Goal: Find contact information: Find contact information

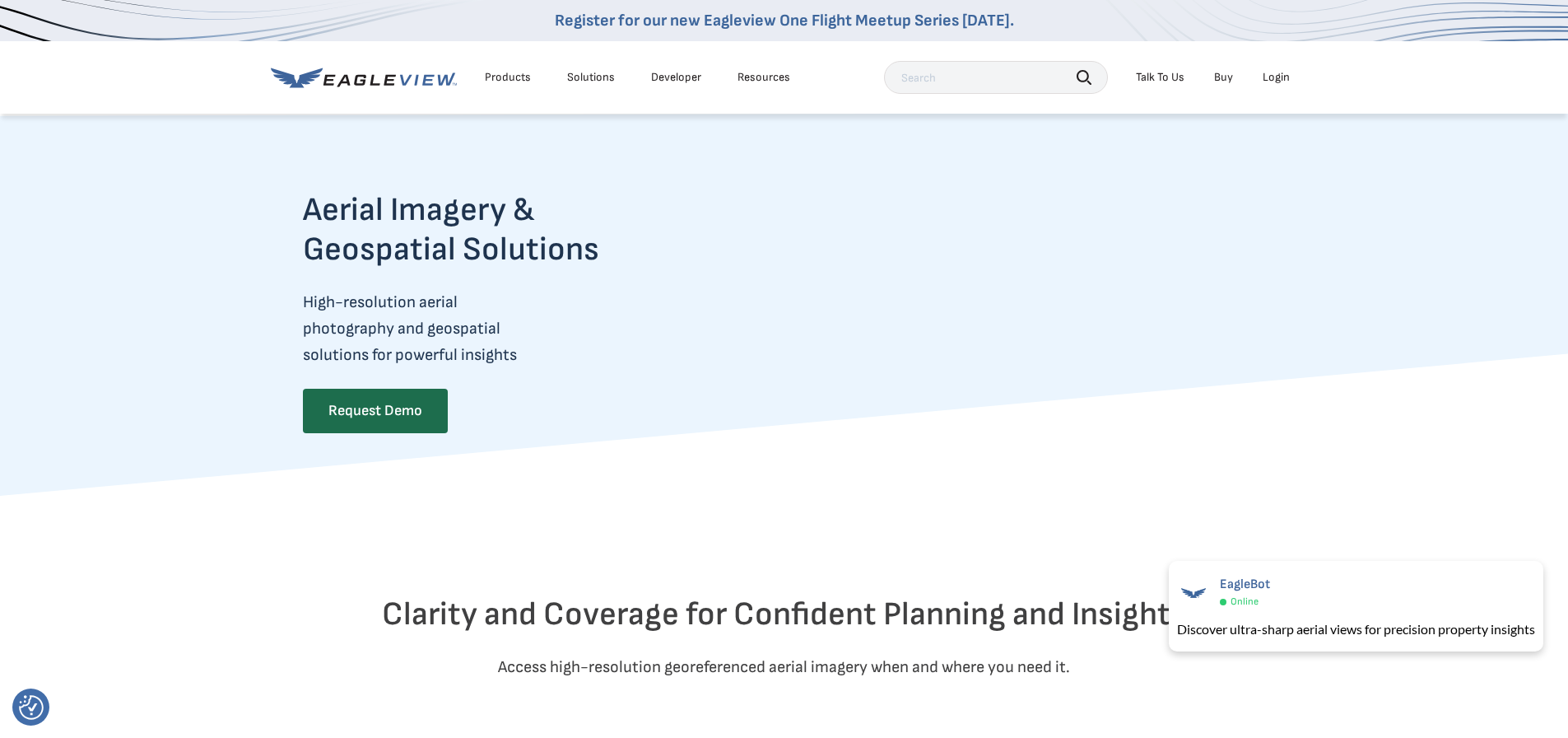
click at [985, 58] on div "Products Solutions Developer Resources Search Talk To Us Buy Login" at bounding box center [785, 77] width 1027 height 72
click at [951, 69] on input "text" at bounding box center [995, 77] width 224 height 33
type input "get a quote"
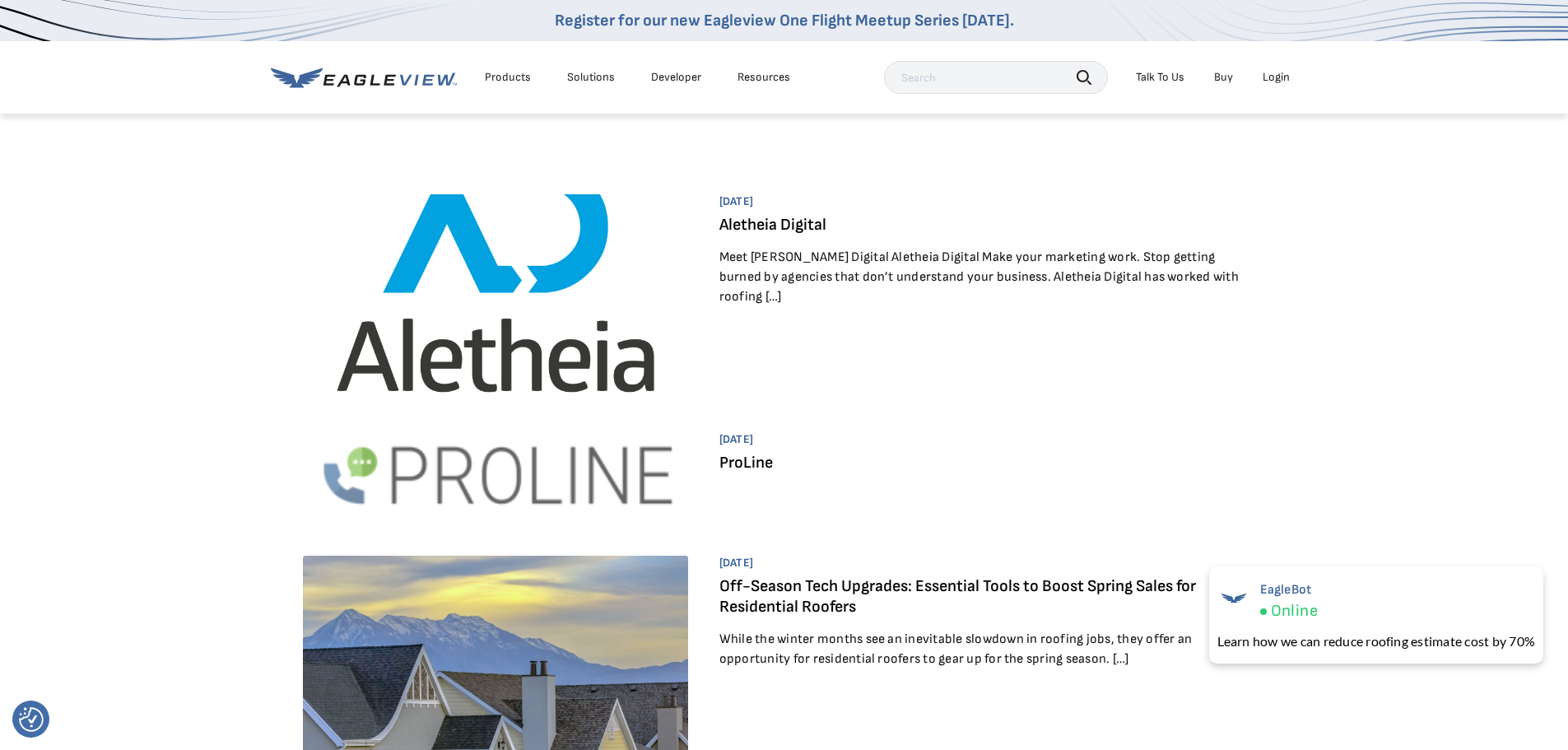
drag, startPoint x: 1153, startPoint y: 80, endPoint x: 1126, endPoint y: 100, distance: 33.6
click at [1153, 80] on div "Talk To Us" at bounding box center [1160, 77] width 48 height 15
click at [1160, 73] on div "Talk To Us" at bounding box center [1160, 77] width 48 height 15
click at [1252, 167] on span "Contact Us" at bounding box center [1269, 163] width 56 height 15
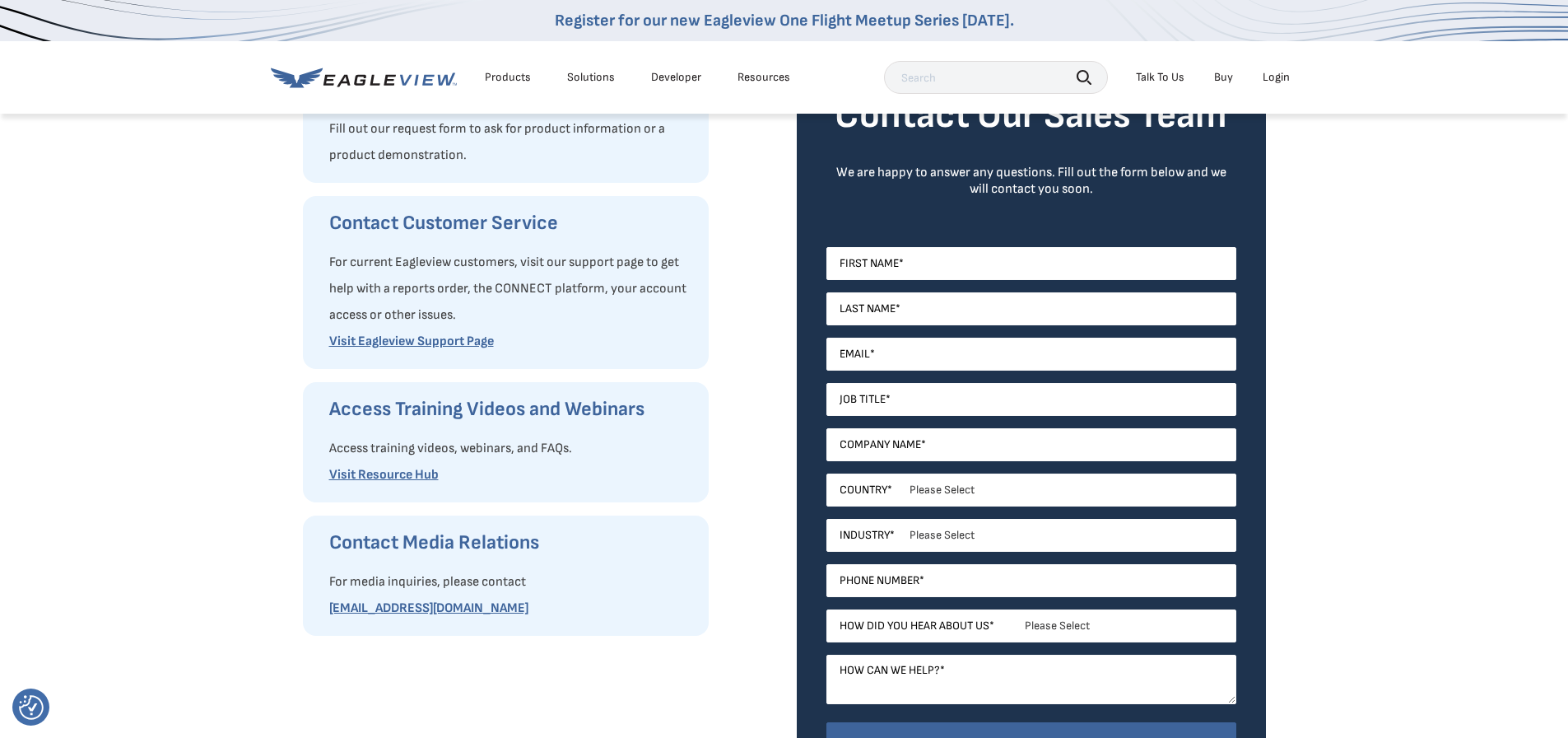
scroll to position [329, 0]
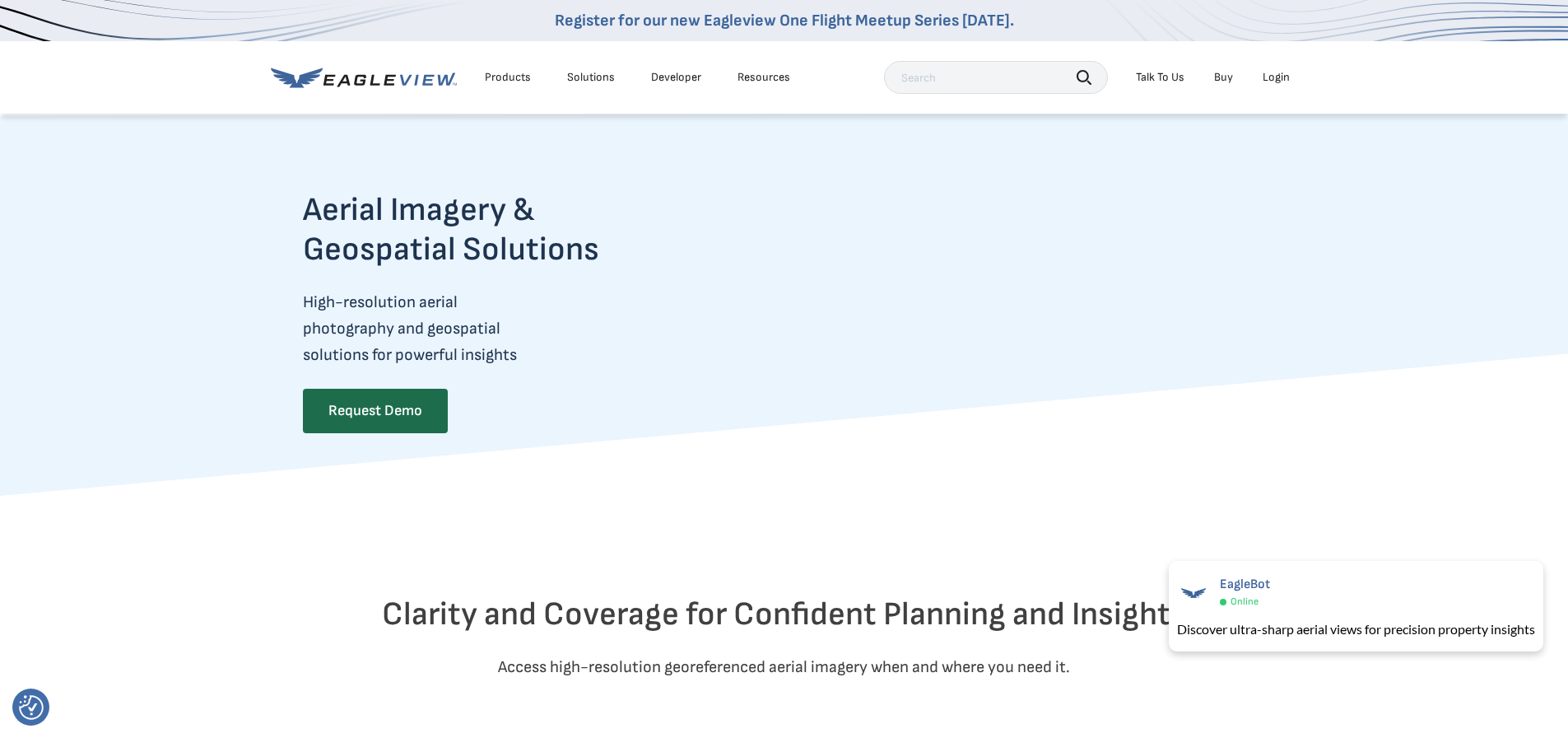
click at [1169, 79] on div "Talk To Us" at bounding box center [1160, 77] width 48 height 15
click at [1171, 78] on div "Talk To Us" at bounding box center [1160, 77] width 48 height 15
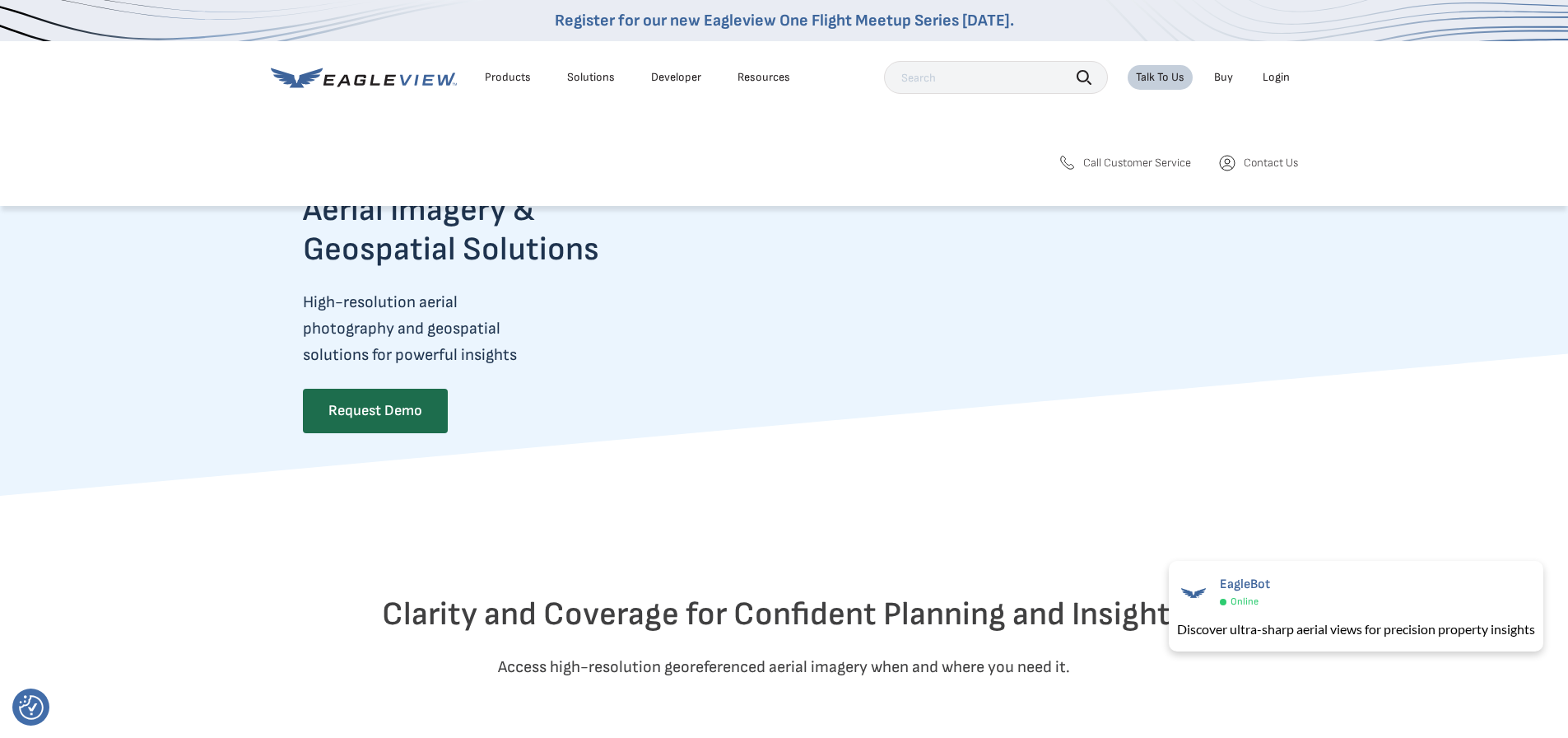
click at [1265, 170] on span "Contact Us" at bounding box center [1270, 162] width 54 height 15
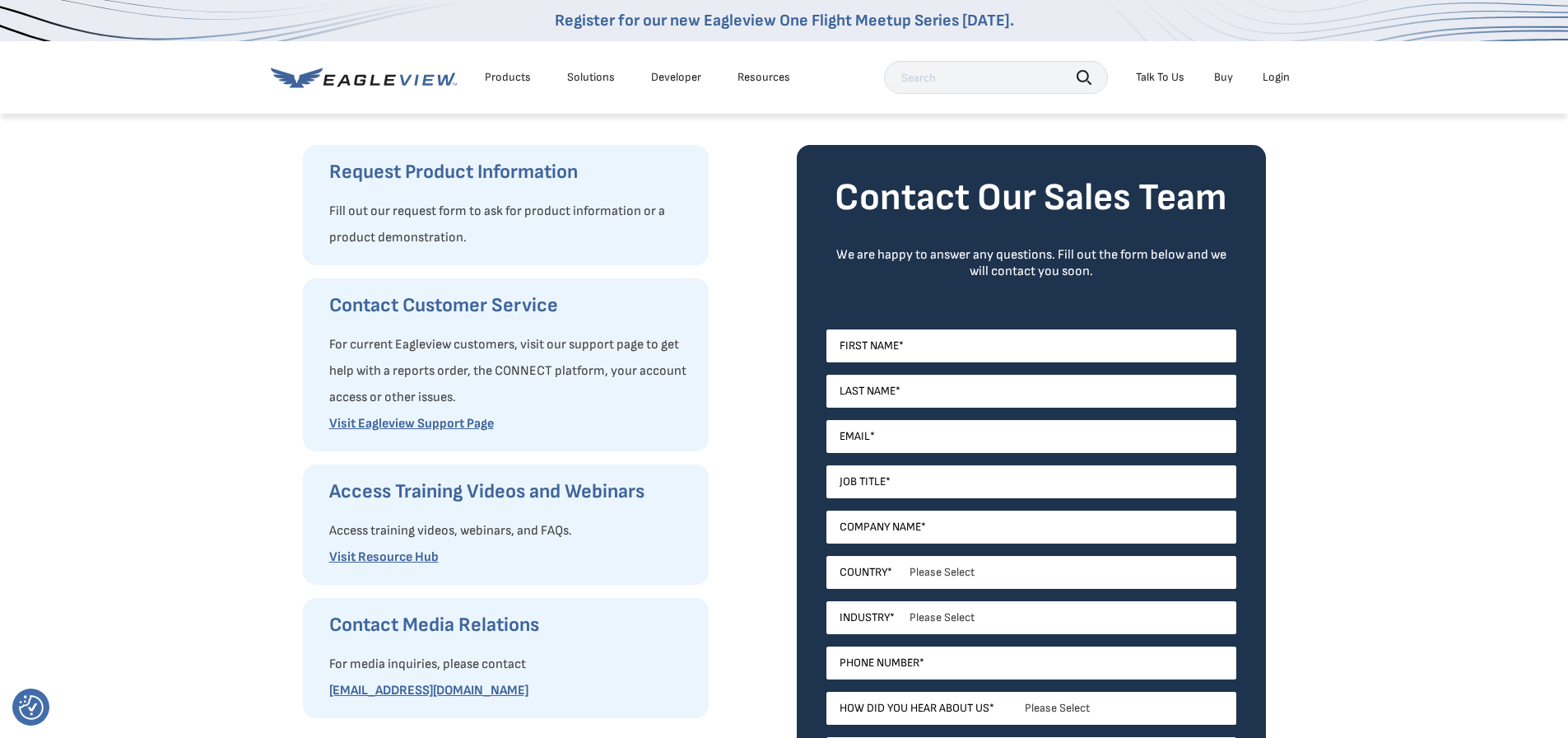
scroll to position [329, 0]
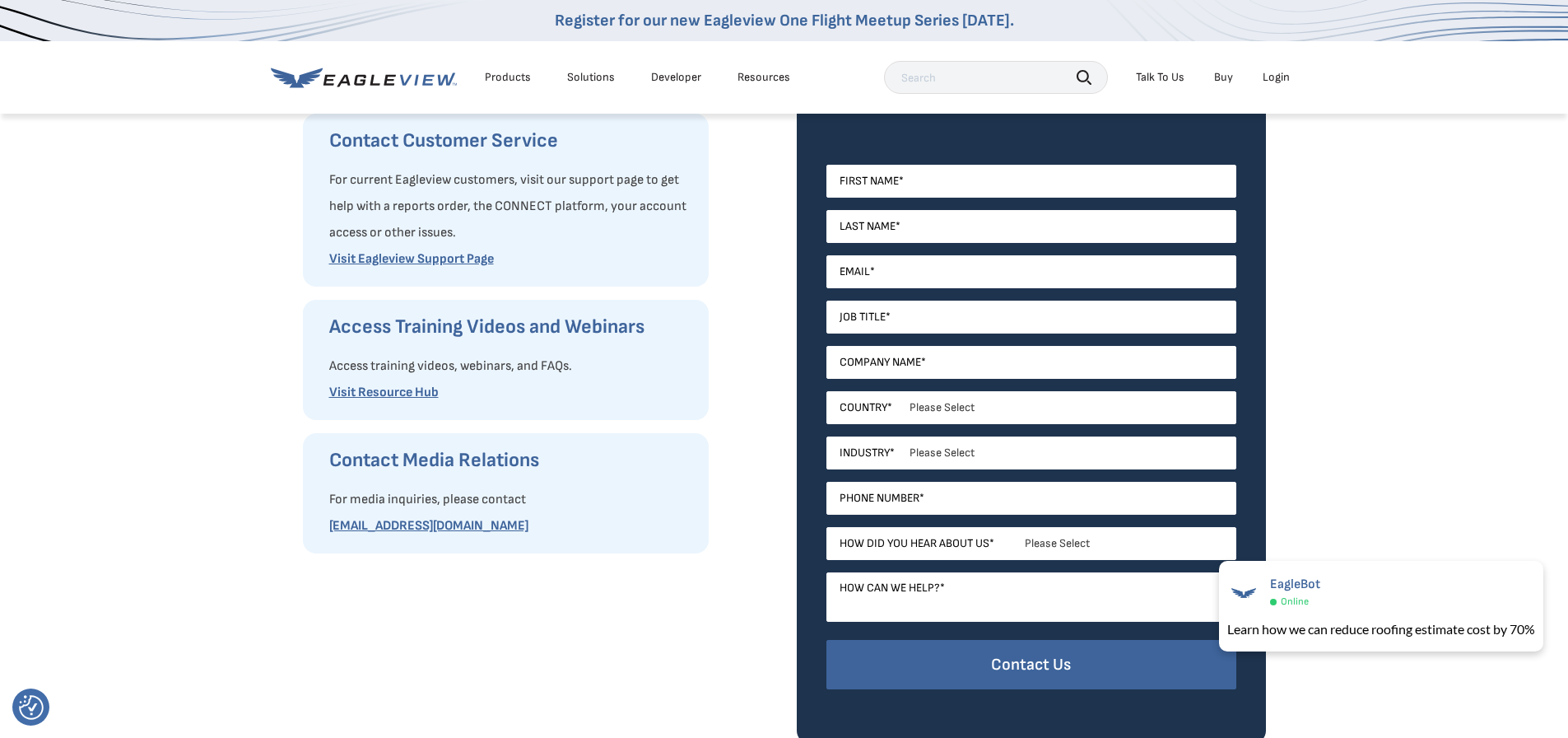
click at [502, 83] on div "Products" at bounding box center [508, 77] width 46 height 15
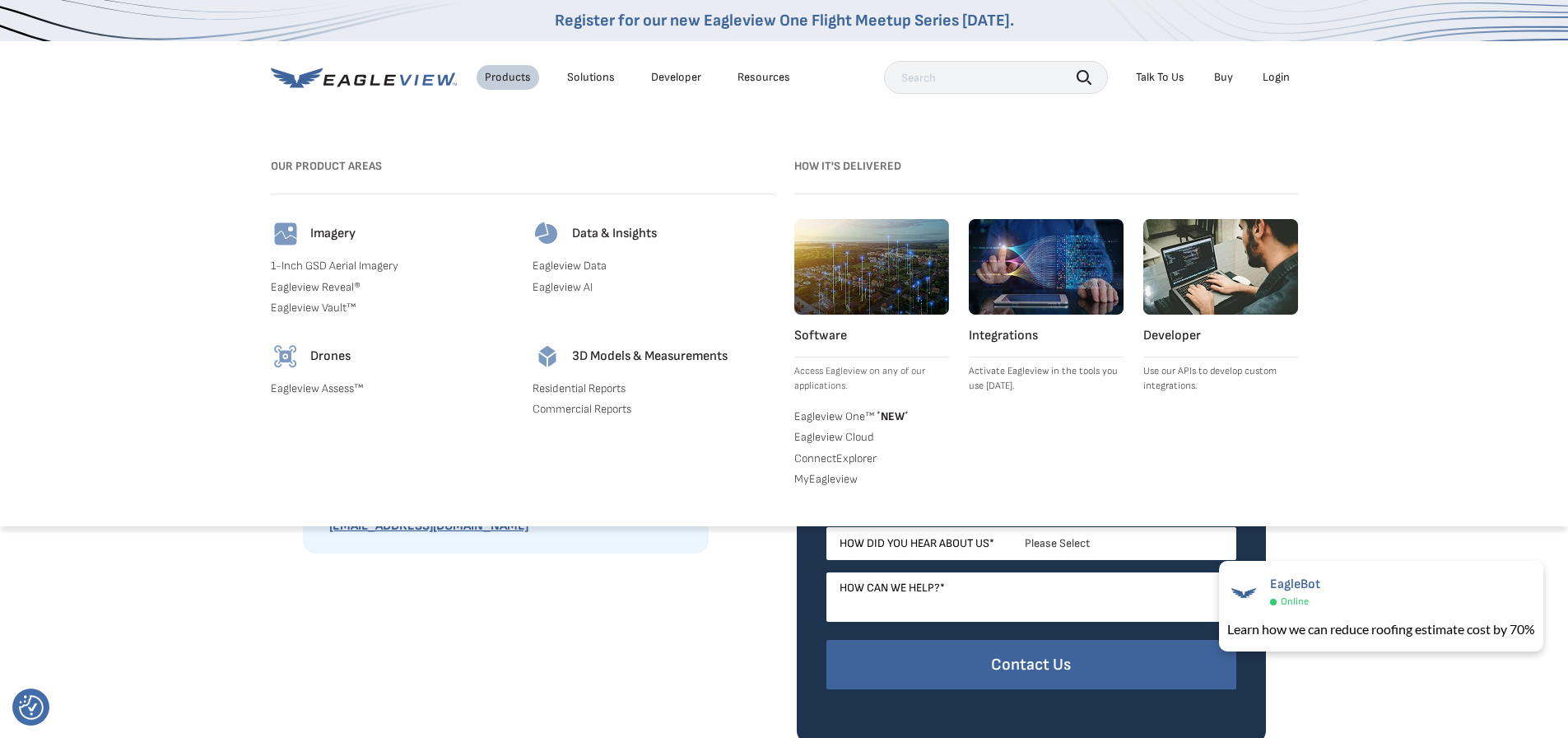
click at [382, 264] on link "1-Inch GSD Aerial Imagery" at bounding box center [392, 266] width 242 height 15
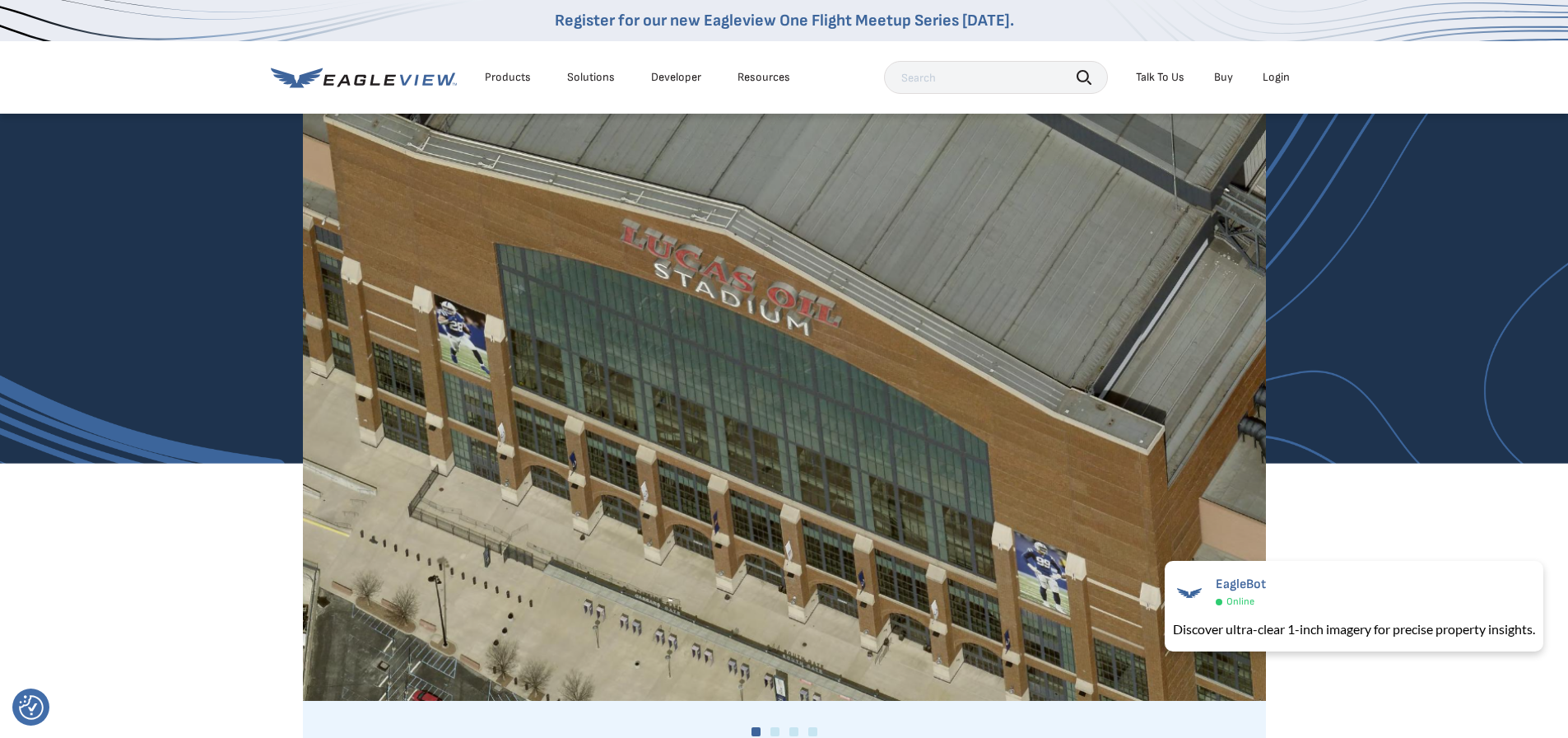
scroll to position [1729, 0]
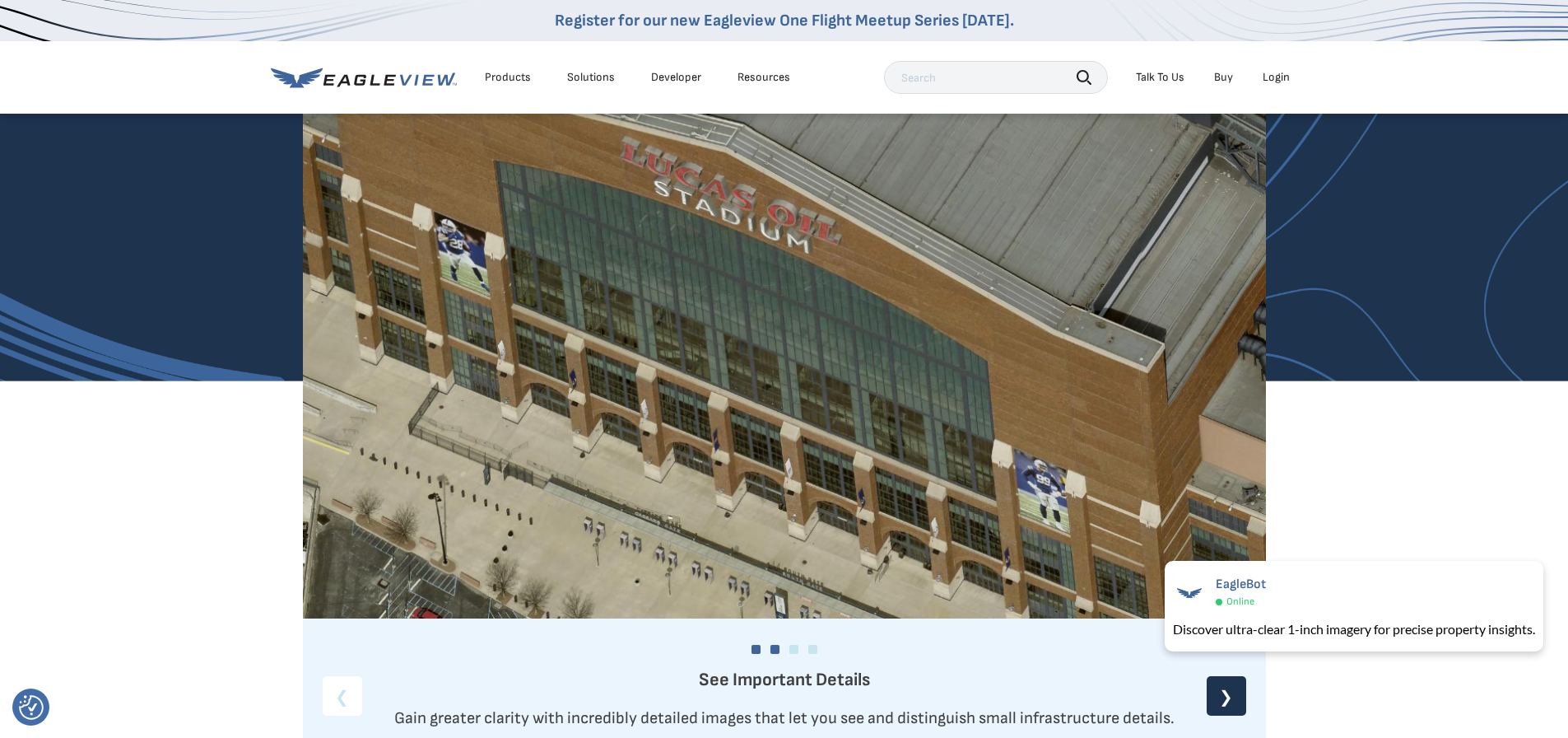
click at [774, 648] on link at bounding box center [775, 650] width 9 height 9
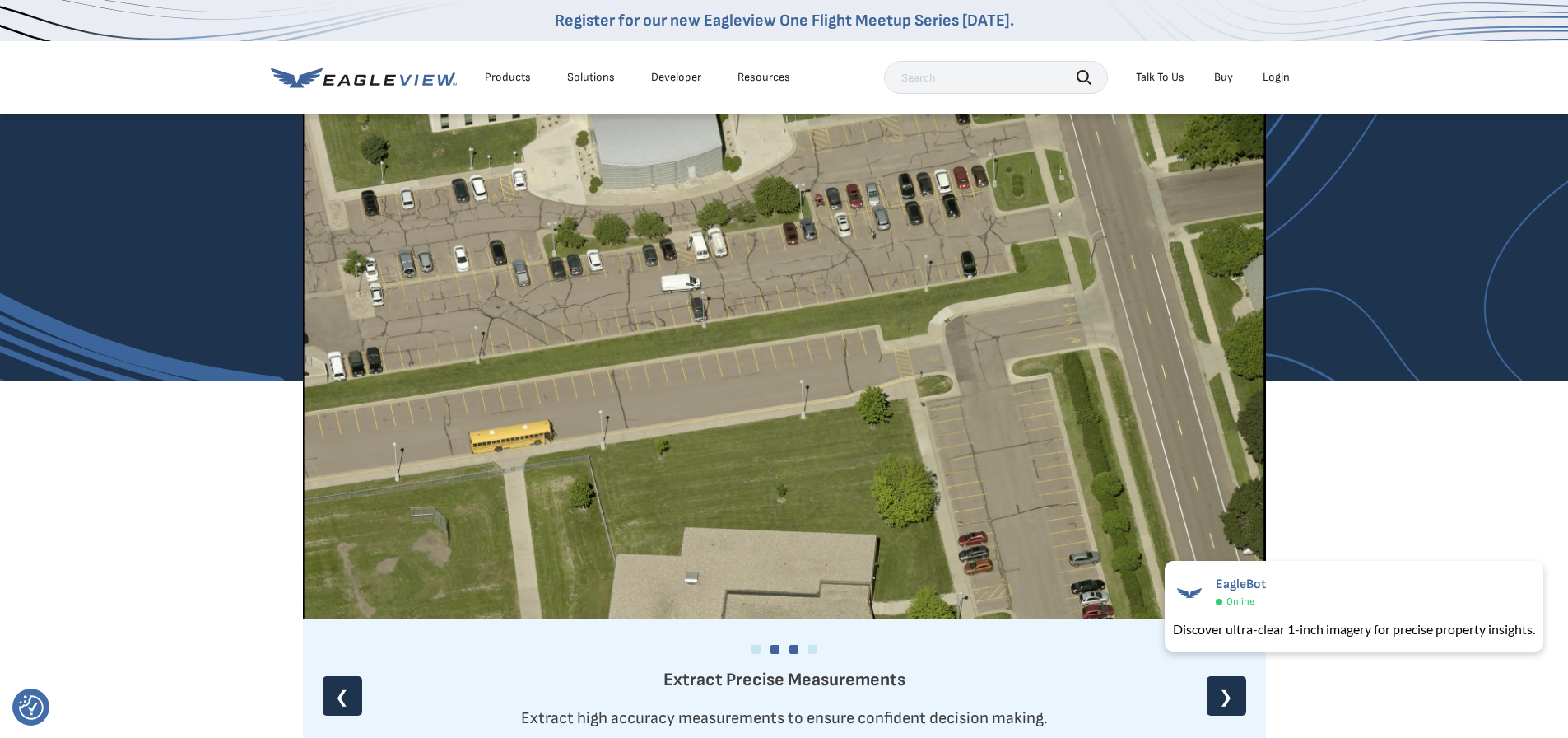
click at [792, 647] on link at bounding box center [794, 650] width 9 height 9
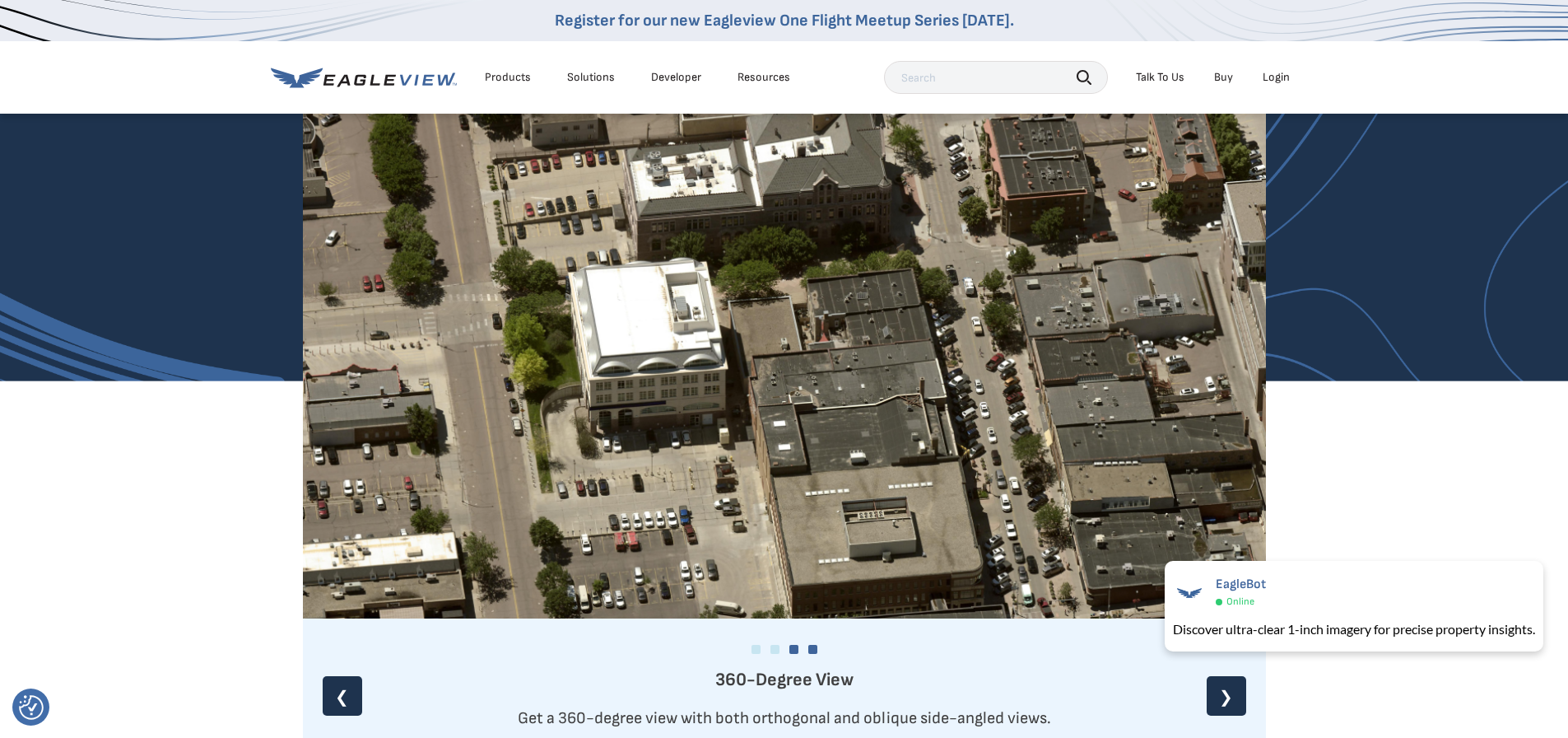
click at [810, 647] on link at bounding box center [813, 650] width 9 height 9
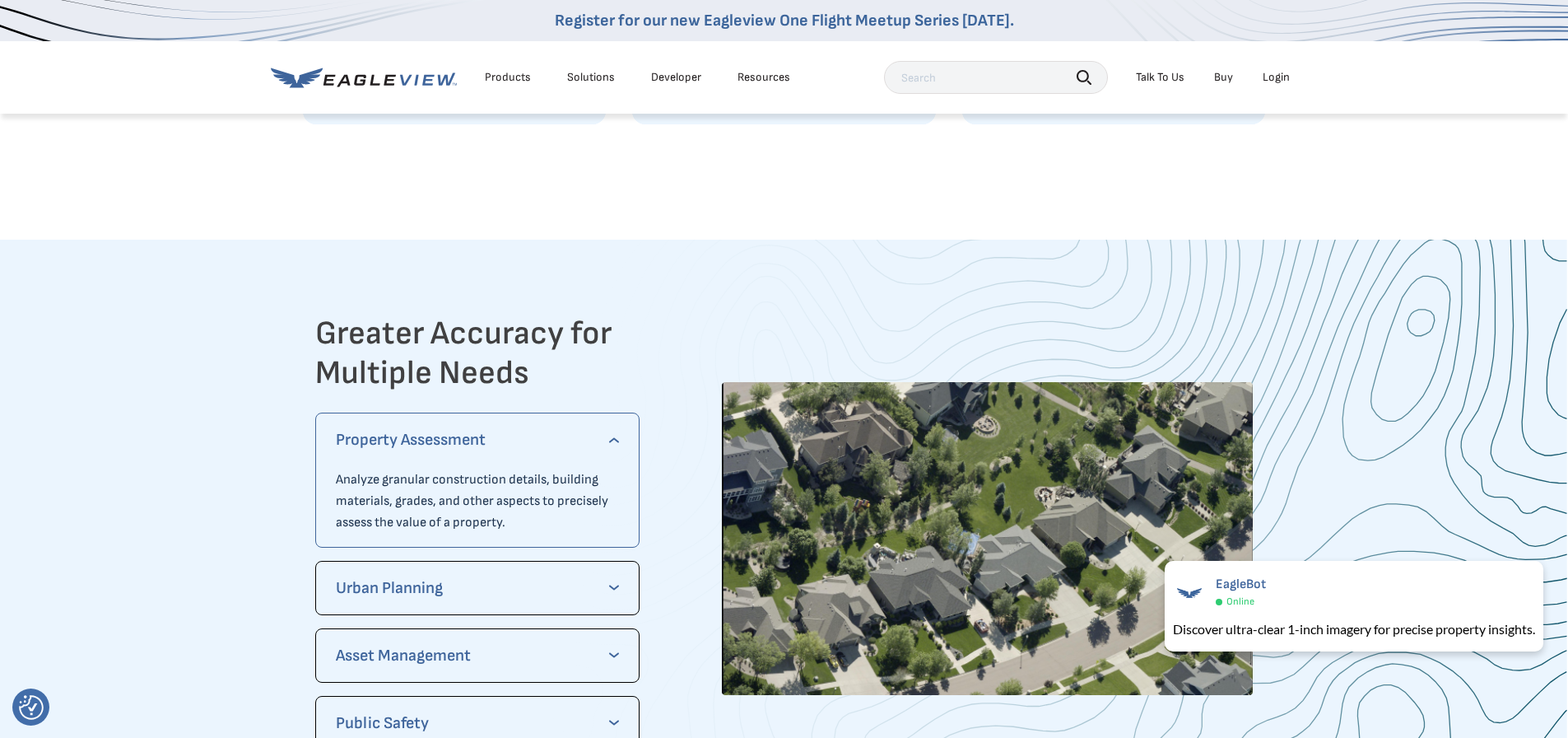
scroll to position [3212, 0]
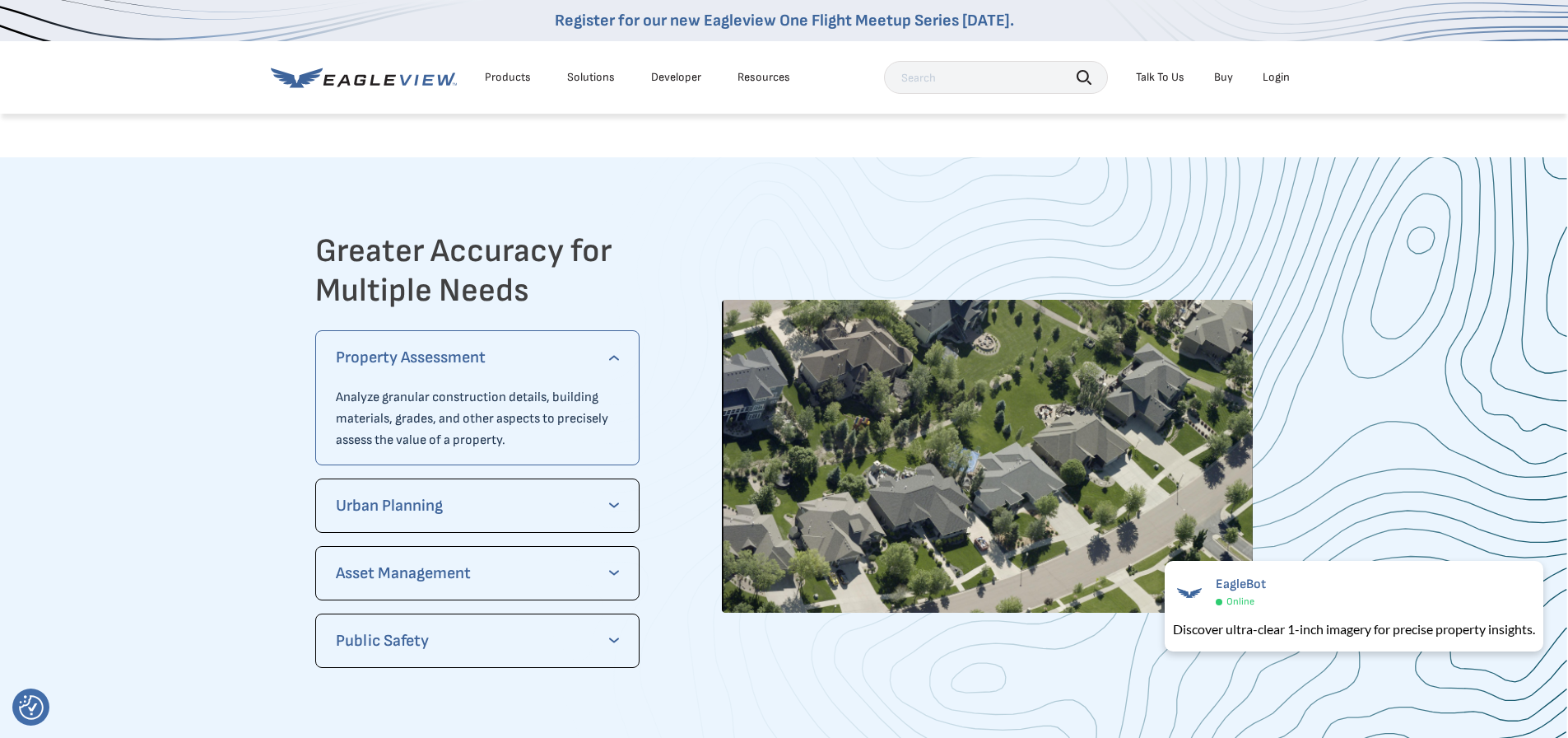
click at [618, 576] on p "Asset Management" at bounding box center [478, 574] width 284 height 27
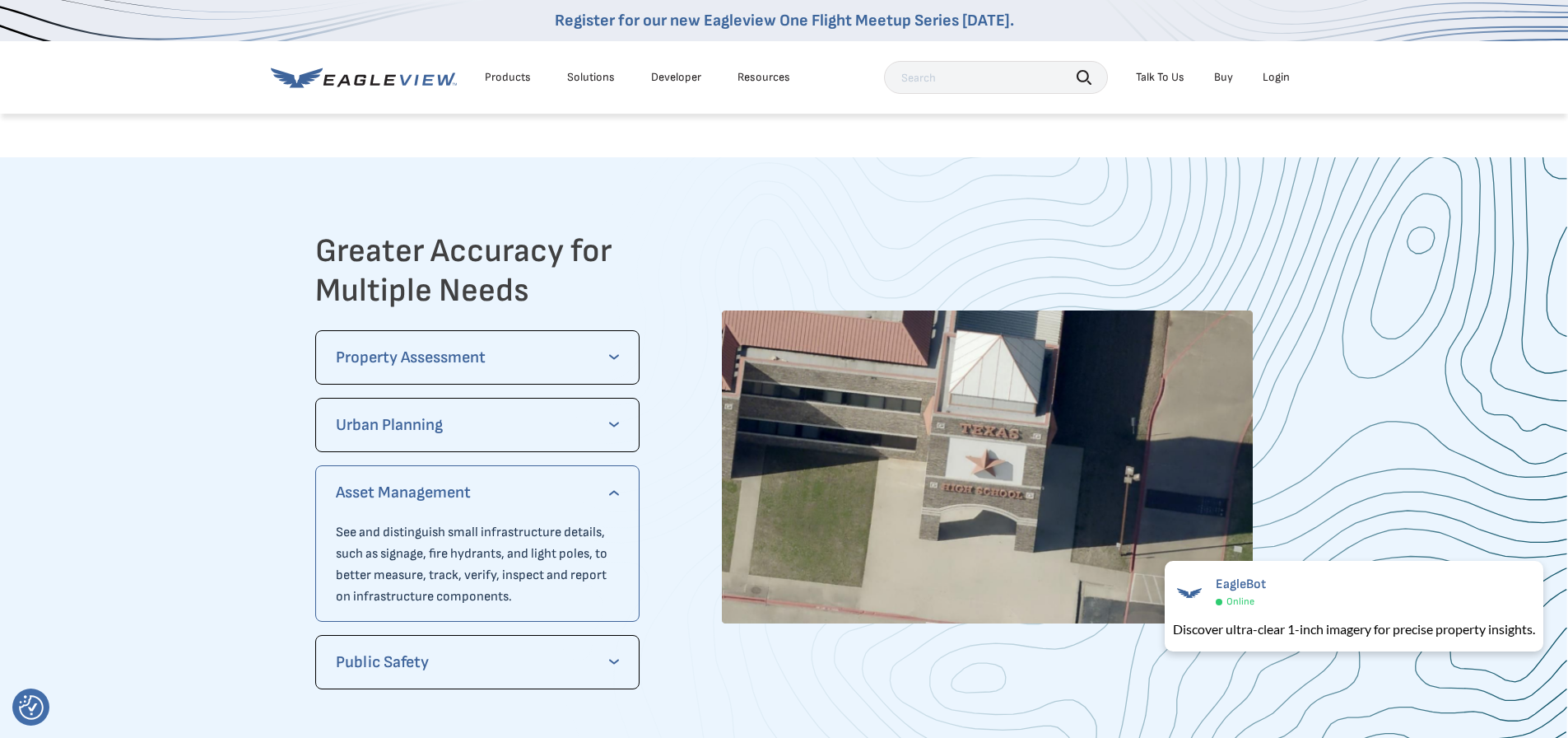
click at [622, 475] on div "Asset Management See and distinguish small infrastructure details, such as sign…" at bounding box center [477, 543] width 326 height 156
click at [615, 496] on p "Asset Management" at bounding box center [478, 493] width 284 height 27
click at [614, 494] on p "Asset Management" at bounding box center [478, 493] width 284 height 27
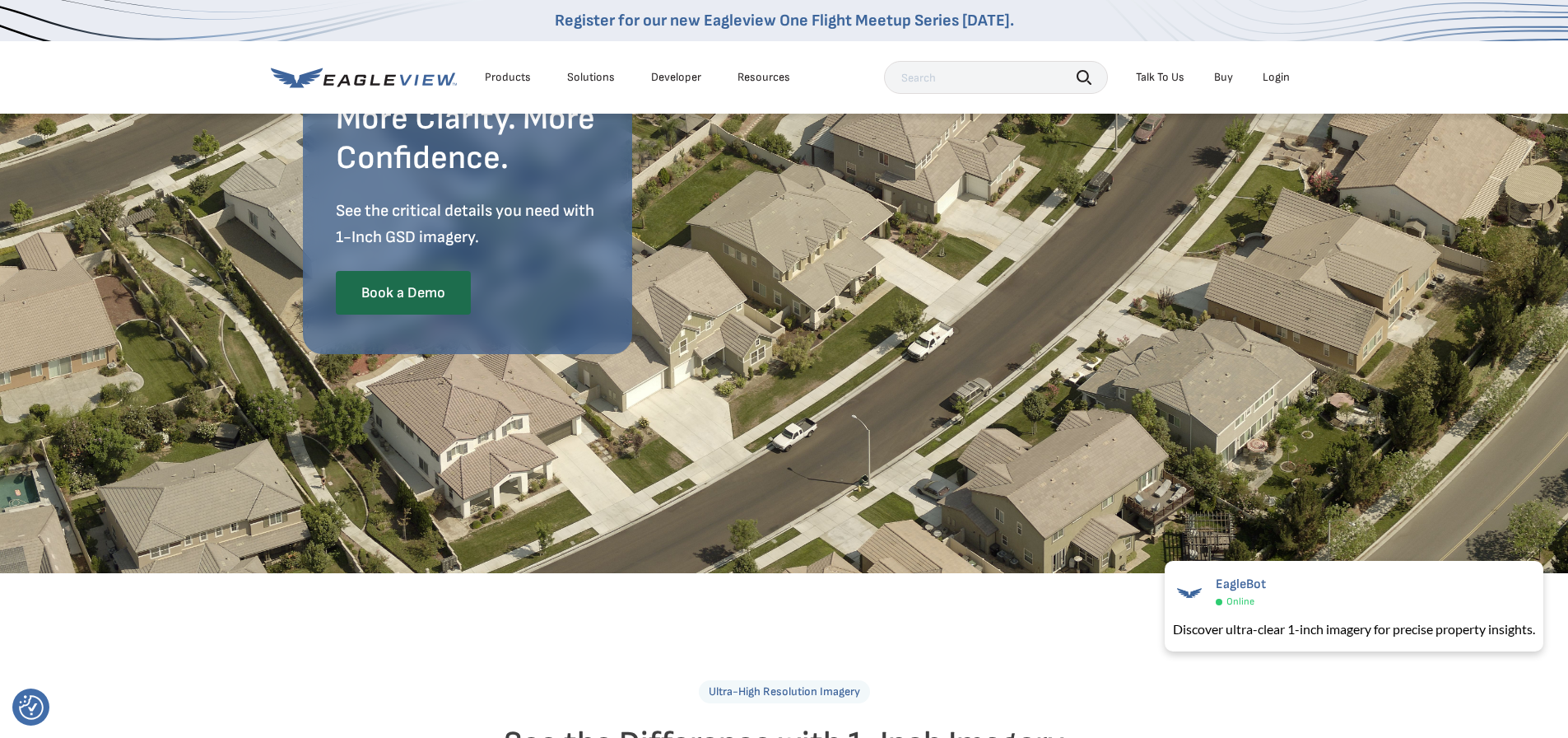
scroll to position [0, 0]
